Goal: Transaction & Acquisition: Purchase product/service

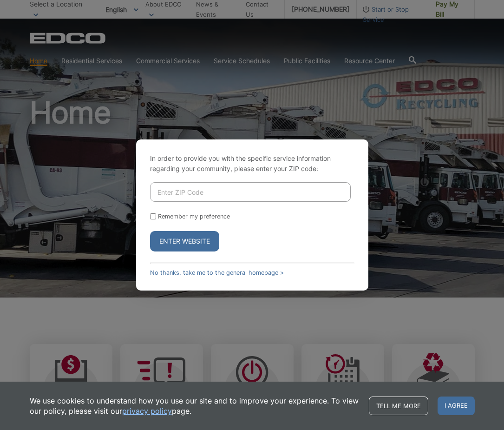
click at [166, 197] on input "Enter ZIP Code" at bounding box center [250, 192] width 201 height 20
type input "90805"
click at [150, 231] on button "Enter Website" at bounding box center [184, 241] width 69 height 20
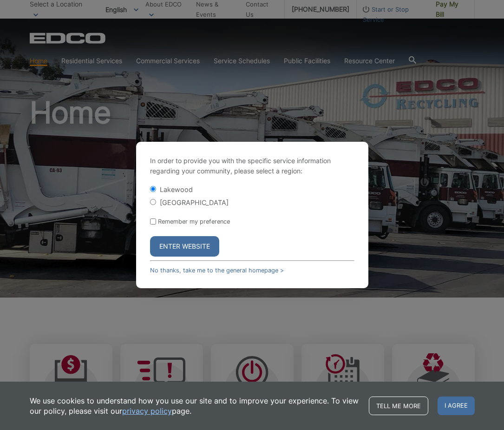
click at [158, 201] on div "[GEOGRAPHIC_DATA]" at bounding box center [252, 201] width 204 height 9
click at [153, 198] on div "[GEOGRAPHIC_DATA]" at bounding box center [252, 201] width 204 height 9
click at [153, 202] on input "[GEOGRAPHIC_DATA]" at bounding box center [153, 202] width 6 height 6
radio input "true"
click at [202, 249] on button "Enter Website" at bounding box center [184, 246] width 69 height 20
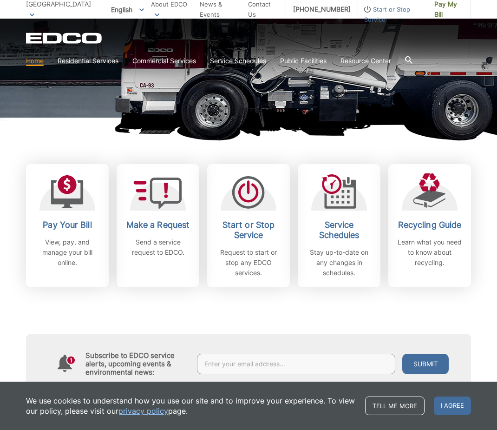
scroll to position [186, 0]
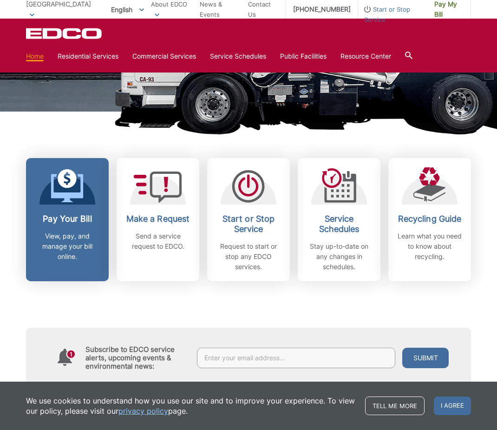
click at [77, 204] on link "Pay Your Bill View, pay, and manage your bill online." at bounding box center [67, 219] width 83 height 123
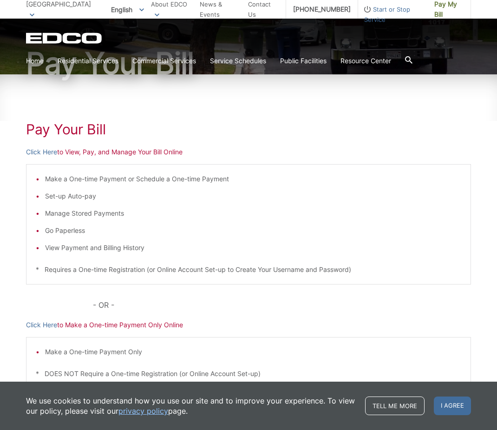
scroll to position [93, 0]
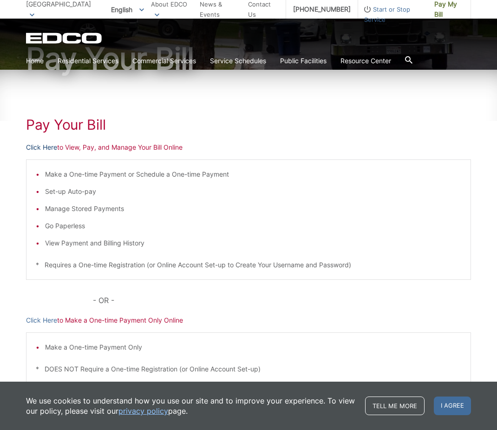
click at [39, 148] on link "Click Here" at bounding box center [41, 147] width 31 height 10
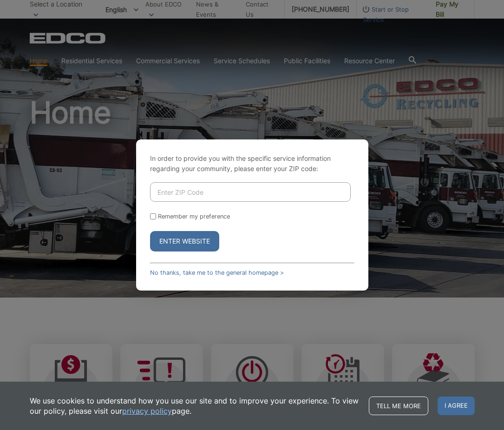
click at [202, 191] on input "Enter ZIP Code" at bounding box center [250, 192] width 201 height 20
type input "90805"
click at [150, 231] on button "Enter Website" at bounding box center [184, 241] width 69 height 20
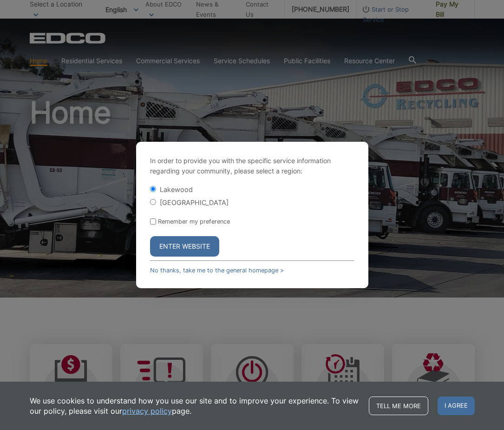
click at [152, 200] on input "[GEOGRAPHIC_DATA]" at bounding box center [153, 202] width 6 height 6
radio input "true"
click at [201, 249] on button "Enter Website" at bounding box center [184, 246] width 69 height 20
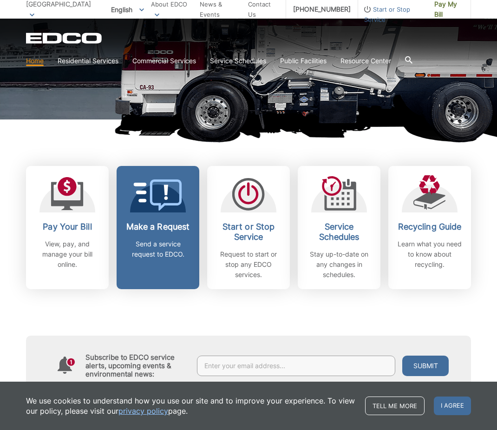
scroll to position [186, 0]
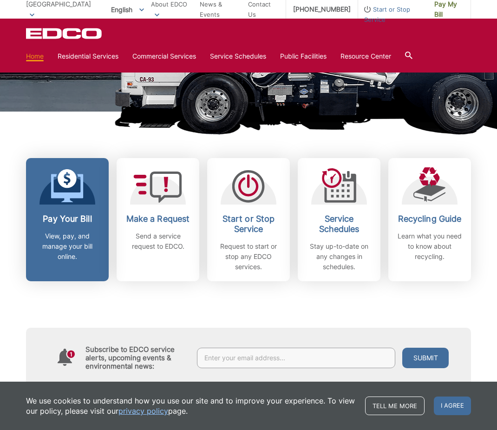
click at [82, 244] on p "View, pay, and manage your bill online." at bounding box center [67, 246] width 69 height 31
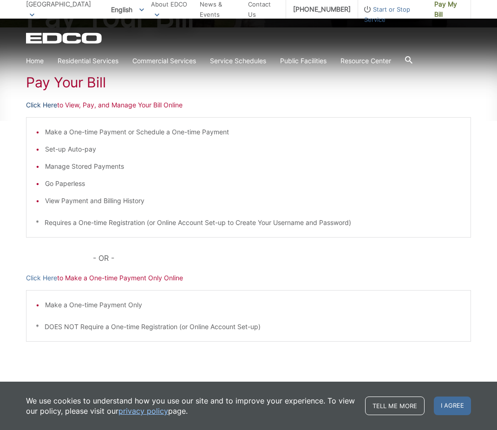
scroll to position [139, 0]
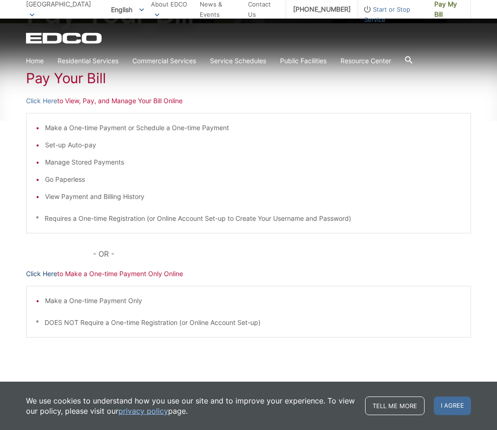
click at [42, 274] on link "Click Here" at bounding box center [41, 274] width 31 height 10
